Goal: Find specific page/section: Find specific page/section

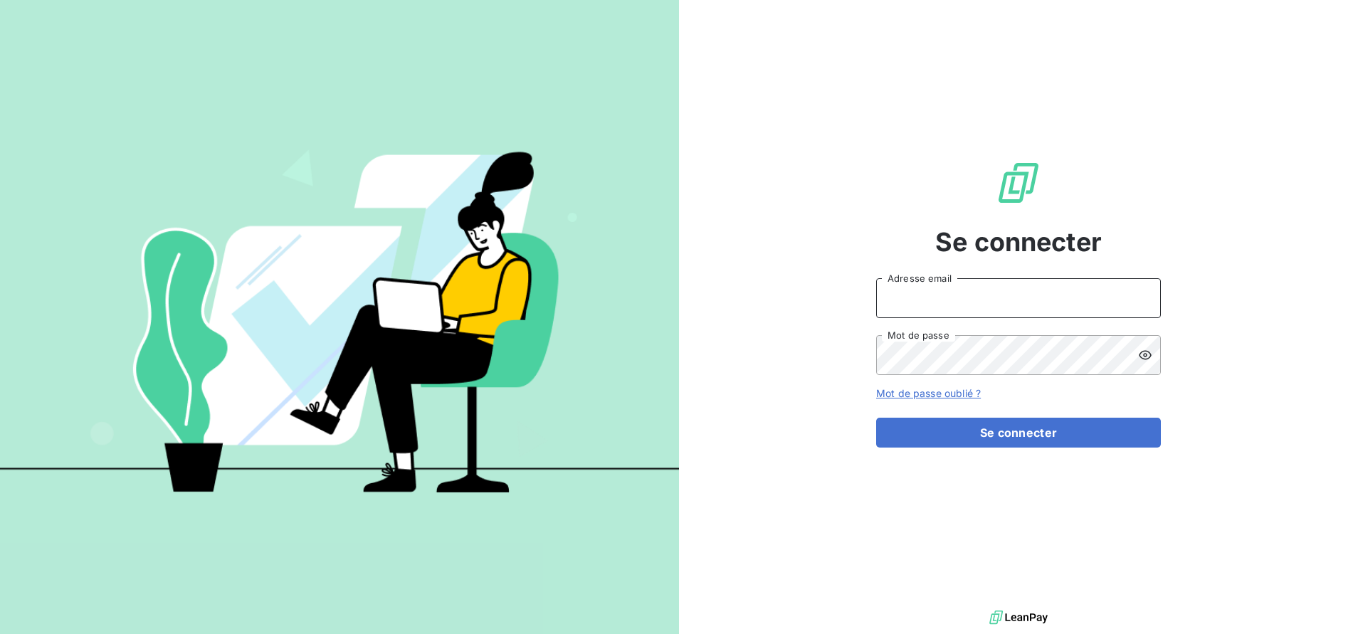
type input "cindy.deforges@vivaticket.com"
click at [1030, 438] on button "Se connecter" at bounding box center [1018, 433] width 285 height 30
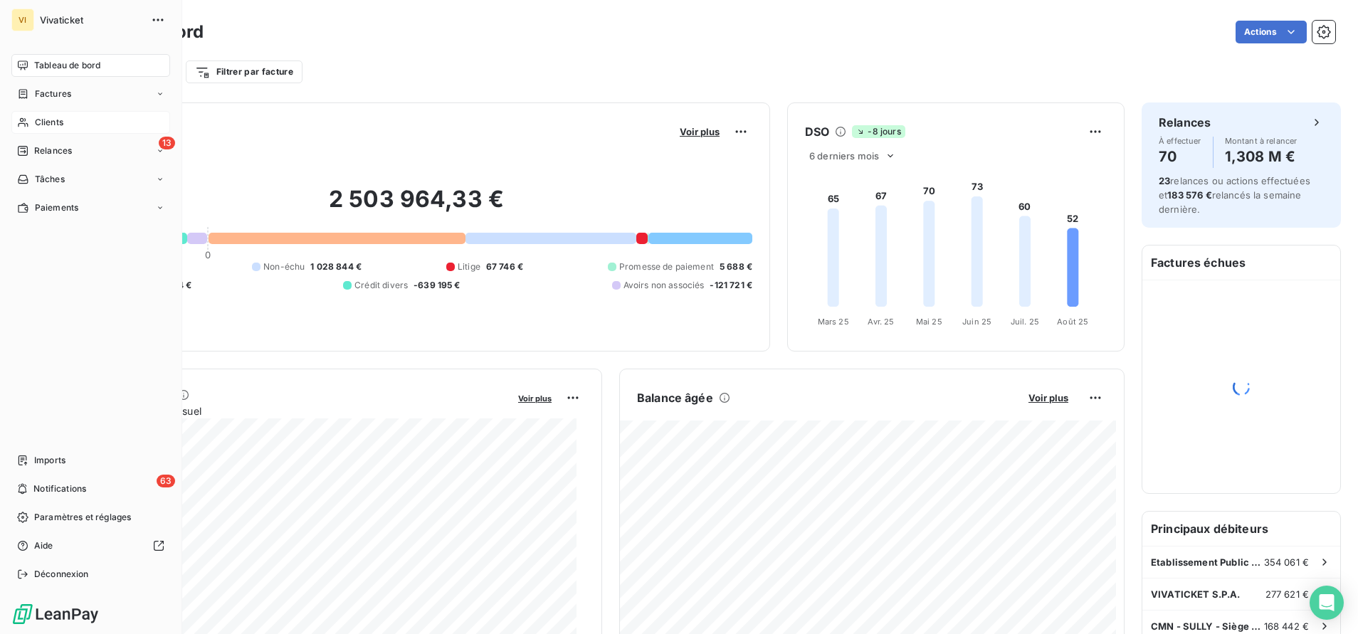
click at [38, 116] on span "Clients" at bounding box center [49, 122] width 28 height 13
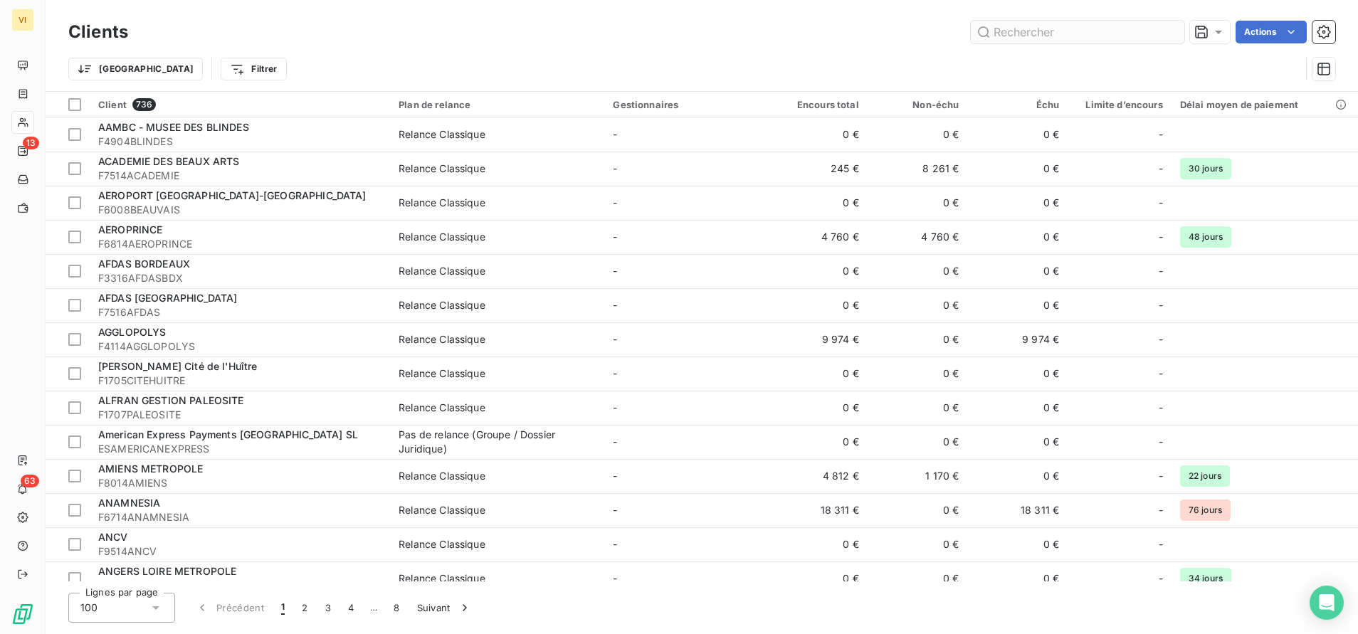
click at [1045, 31] on input "text" at bounding box center [1078, 32] width 214 height 23
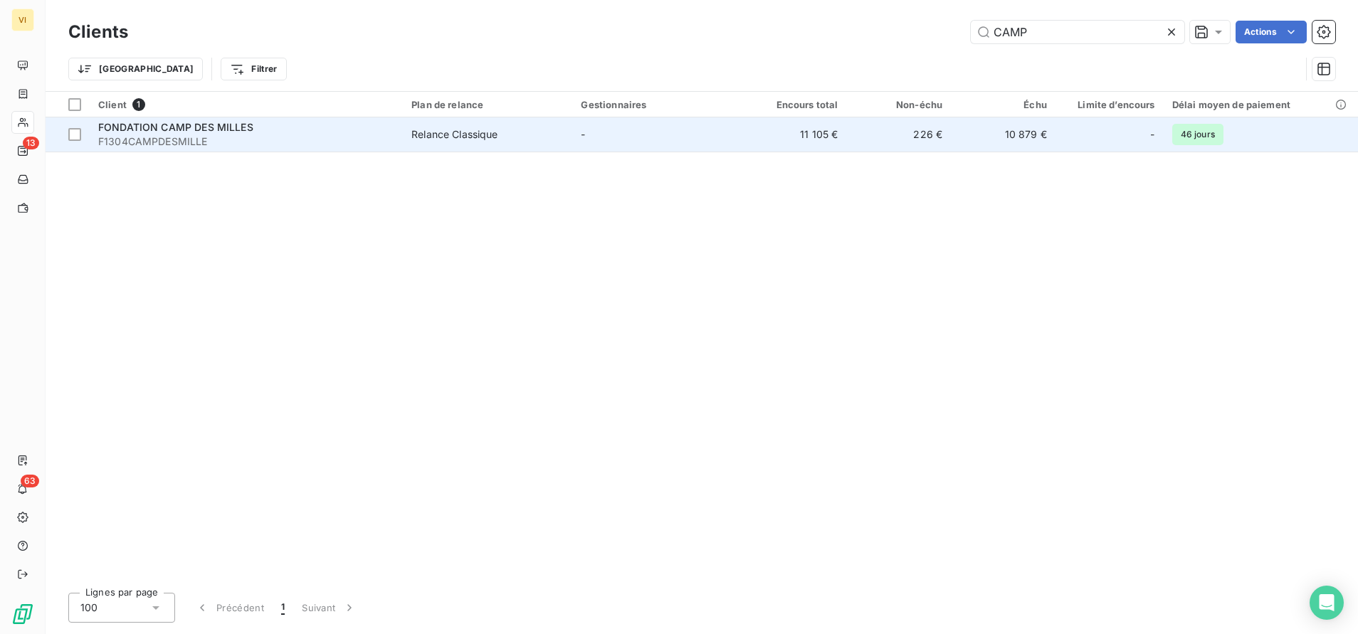
type input "CAMP"
click at [177, 131] on span "FONDATION CAMP DES MILLES" at bounding box center [175, 127] width 155 height 12
